Goal: Navigation & Orientation: Find specific page/section

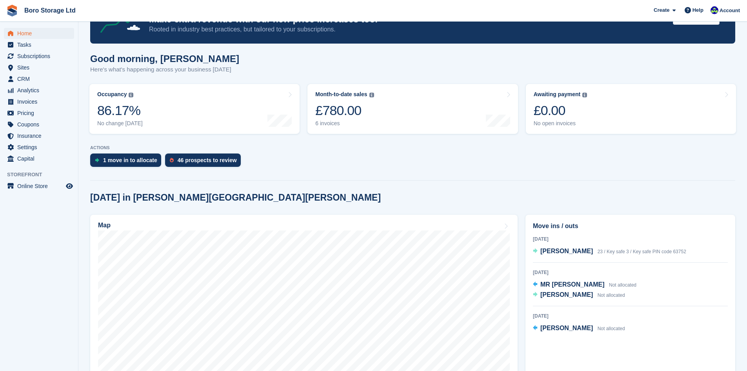
scroll to position [118, 0]
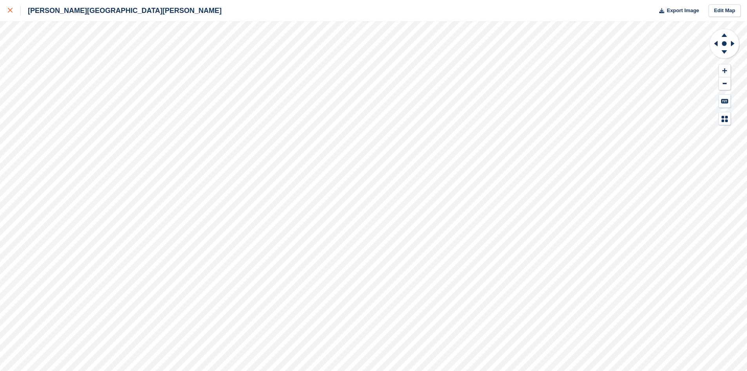
click at [12, 12] on icon at bounding box center [10, 10] width 5 height 5
